Goal: Obtain resource: Download file/media

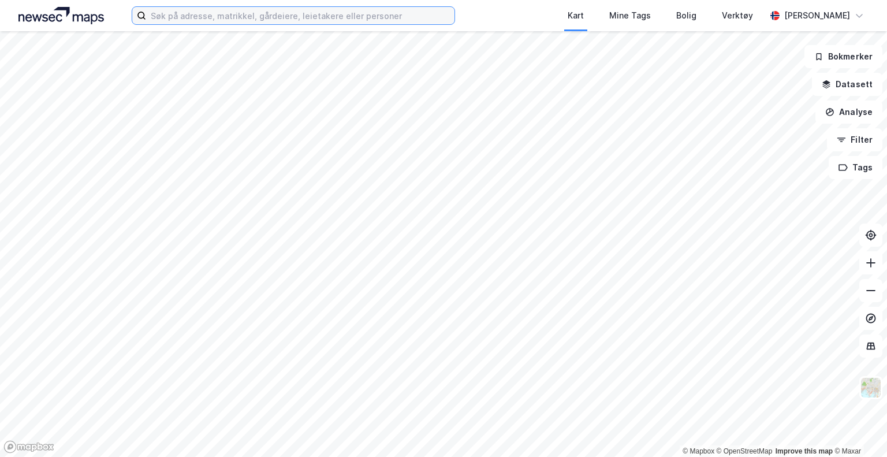
click at [258, 16] on input at bounding box center [300, 15] width 308 height 17
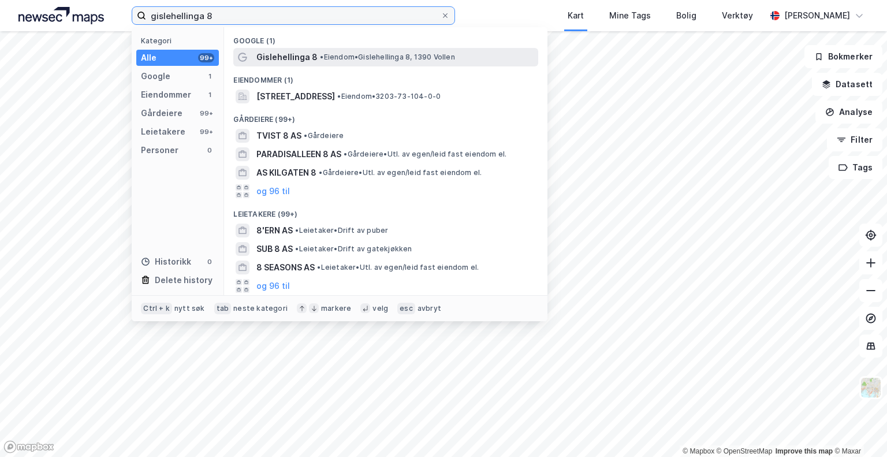
type input "gislehellinga 8"
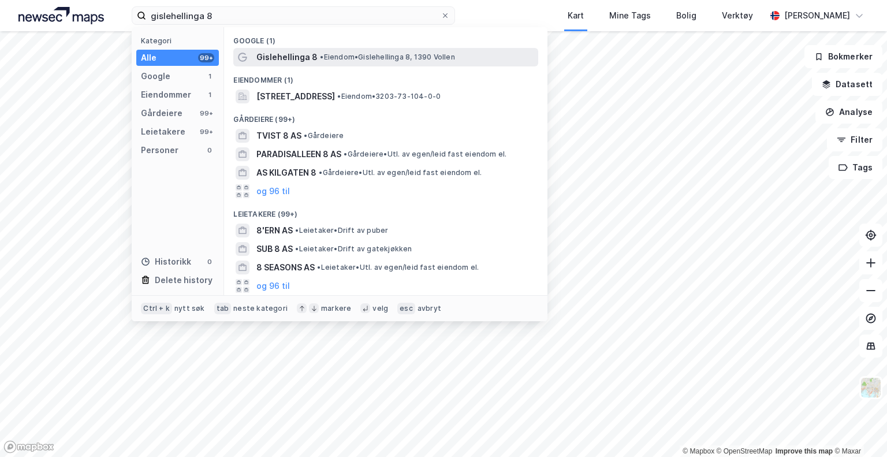
click at [286, 60] on span "Gislehellinga 8" at bounding box center [286, 57] width 61 height 14
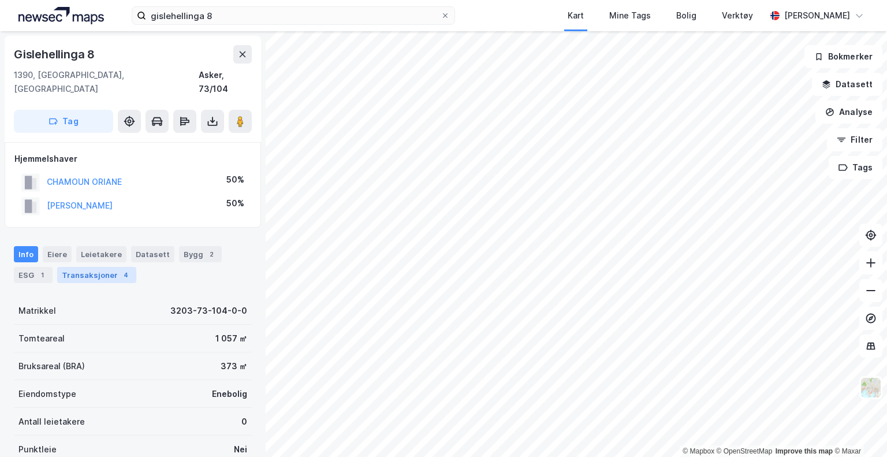
click at [107, 267] on div "Transaksjoner 4" at bounding box center [96, 275] width 79 height 16
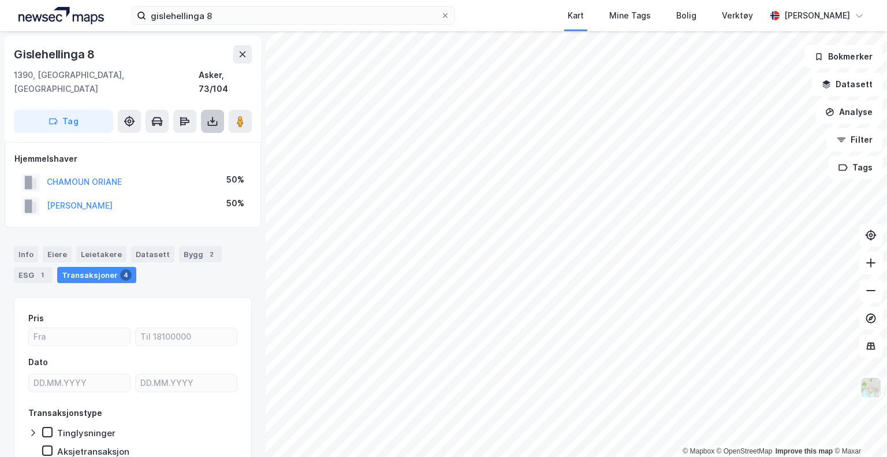
click at [220, 110] on button at bounding box center [212, 121] width 23 height 23
click at [189, 140] on div "Last ned grunnbok" at bounding box center [155, 144] width 67 height 9
